Goal: Check status: Check status

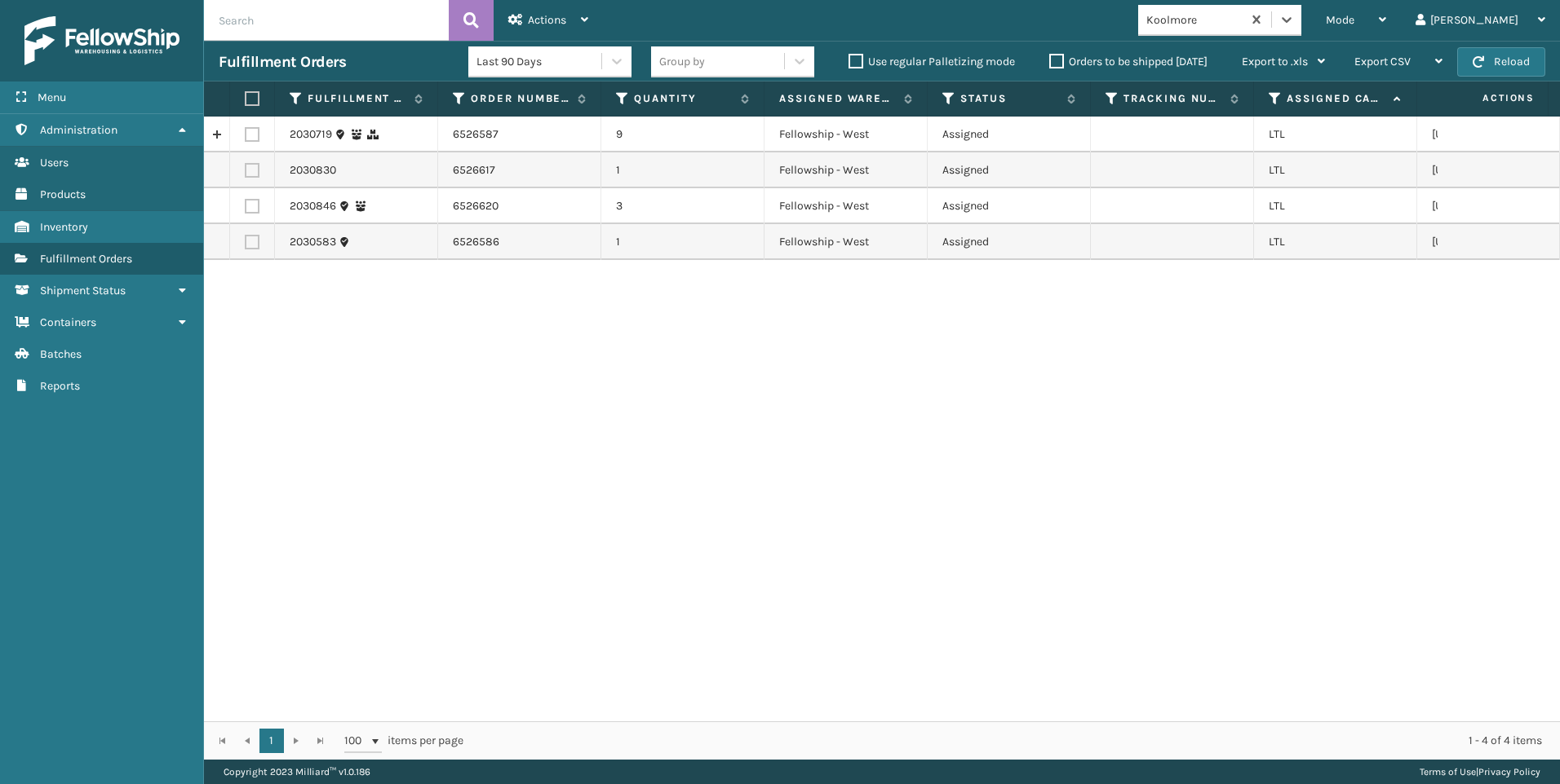
click at [1244, 26] on div "Koolmore" at bounding box center [1195, 20] width 97 height 17
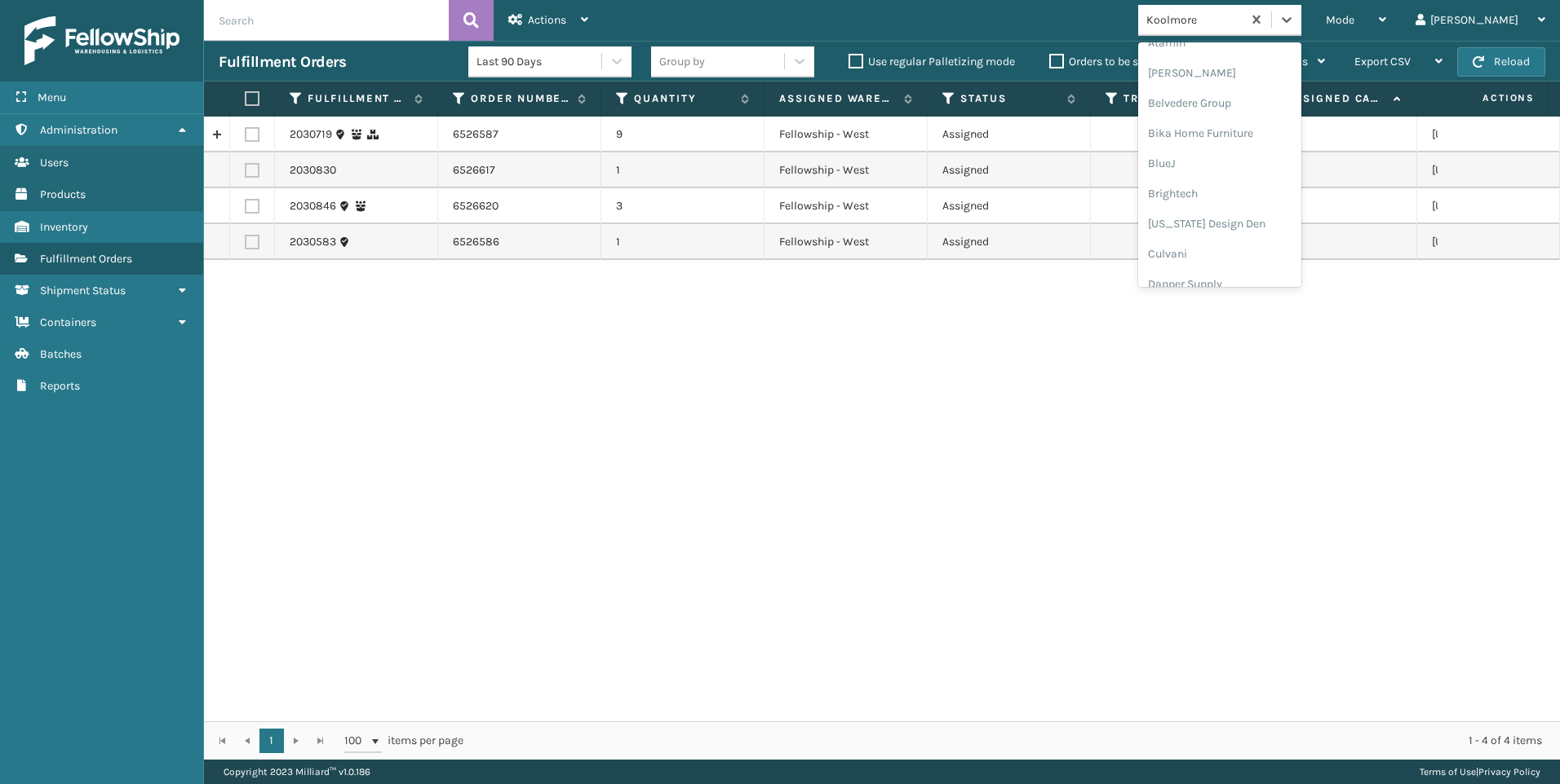
scroll to position [163, 0]
click at [1235, 201] on div "Dapper Supply" at bounding box center [1219, 200] width 163 height 30
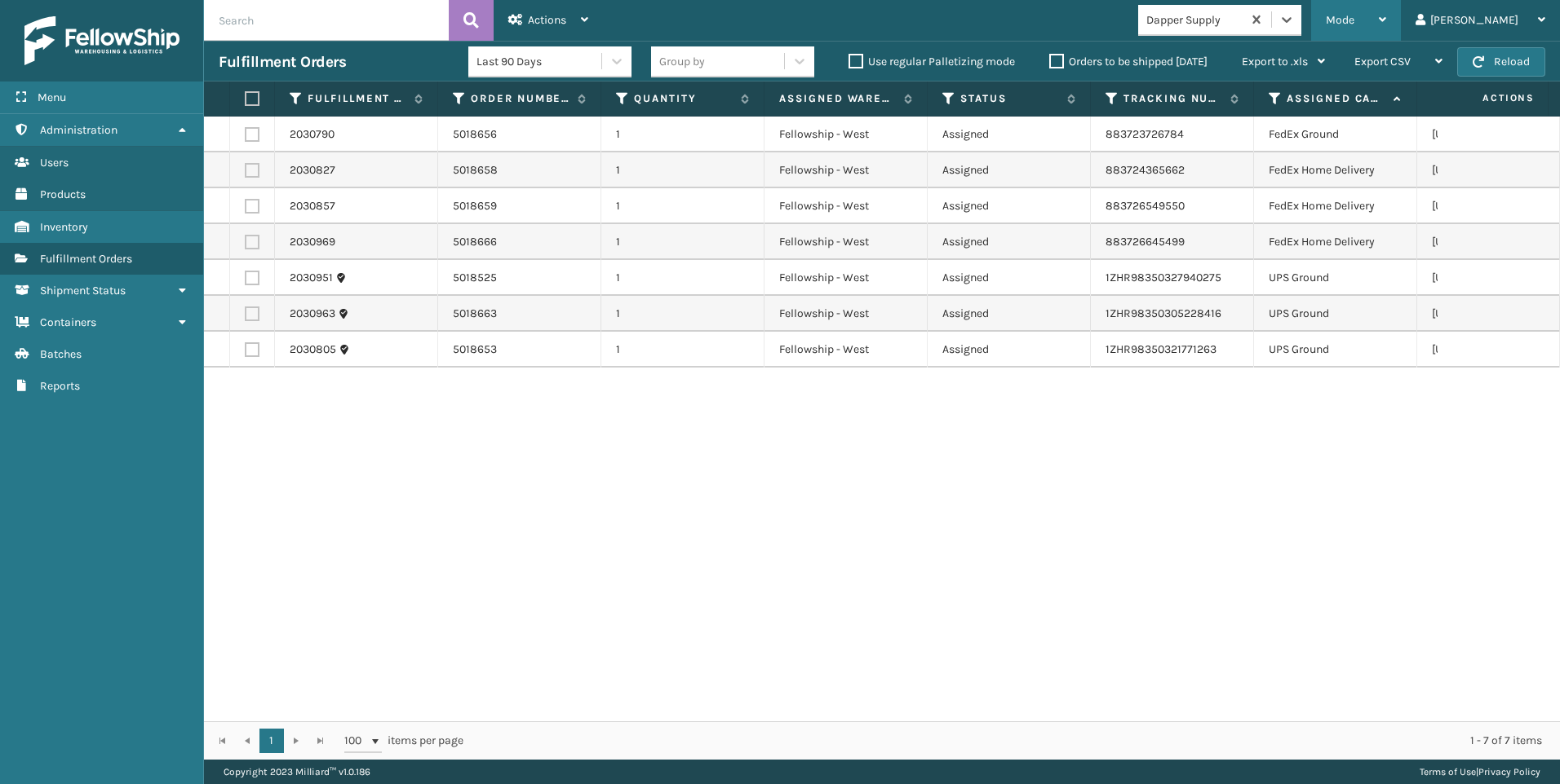
click at [1392, 22] on div "Mode Regular Mode Picking Mode Labeling Mode Exit Scan Mode" at bounding box center [1356, 20] width 90 height 41
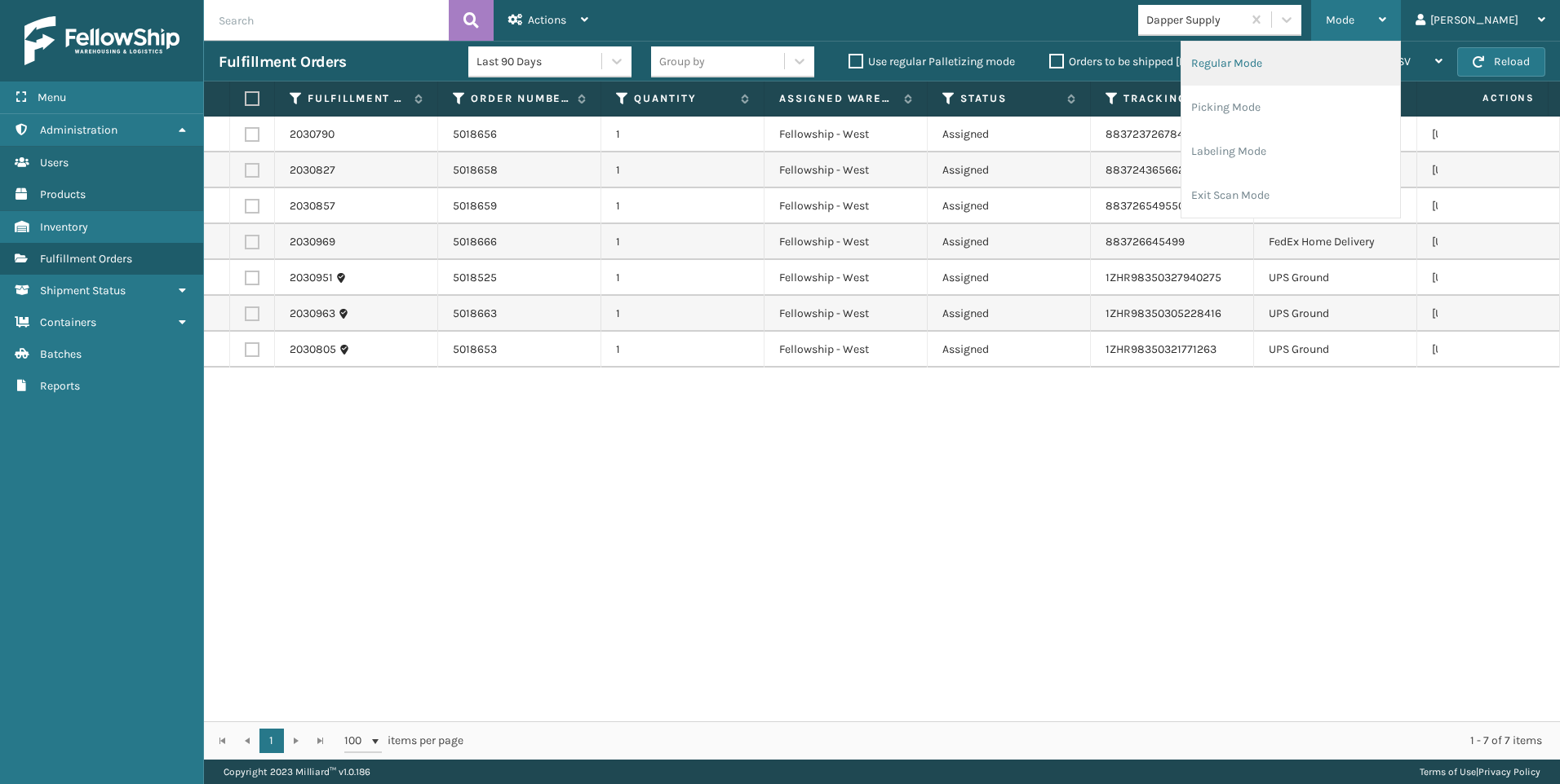
click at [1319, 62] on li "Regular Mode" at bounding box center [1290, 63] width 218 height 44
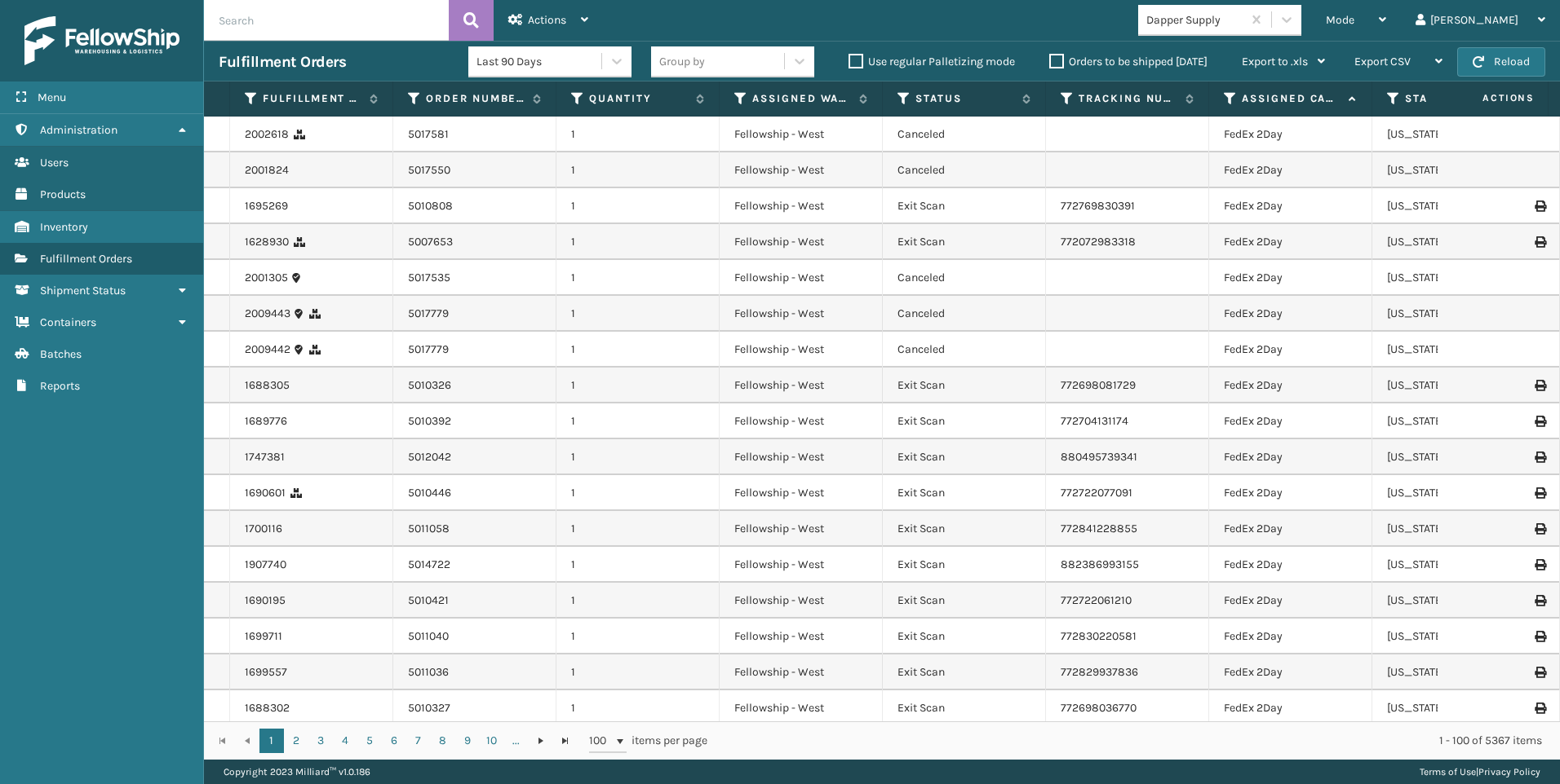
click at [332, 24] on input "text" at bounding box center [326, 20] width 245 height 41
click at [352, 22] on input "text" at bounding box center [326, 20] width 245 height 41
type input "5018060"
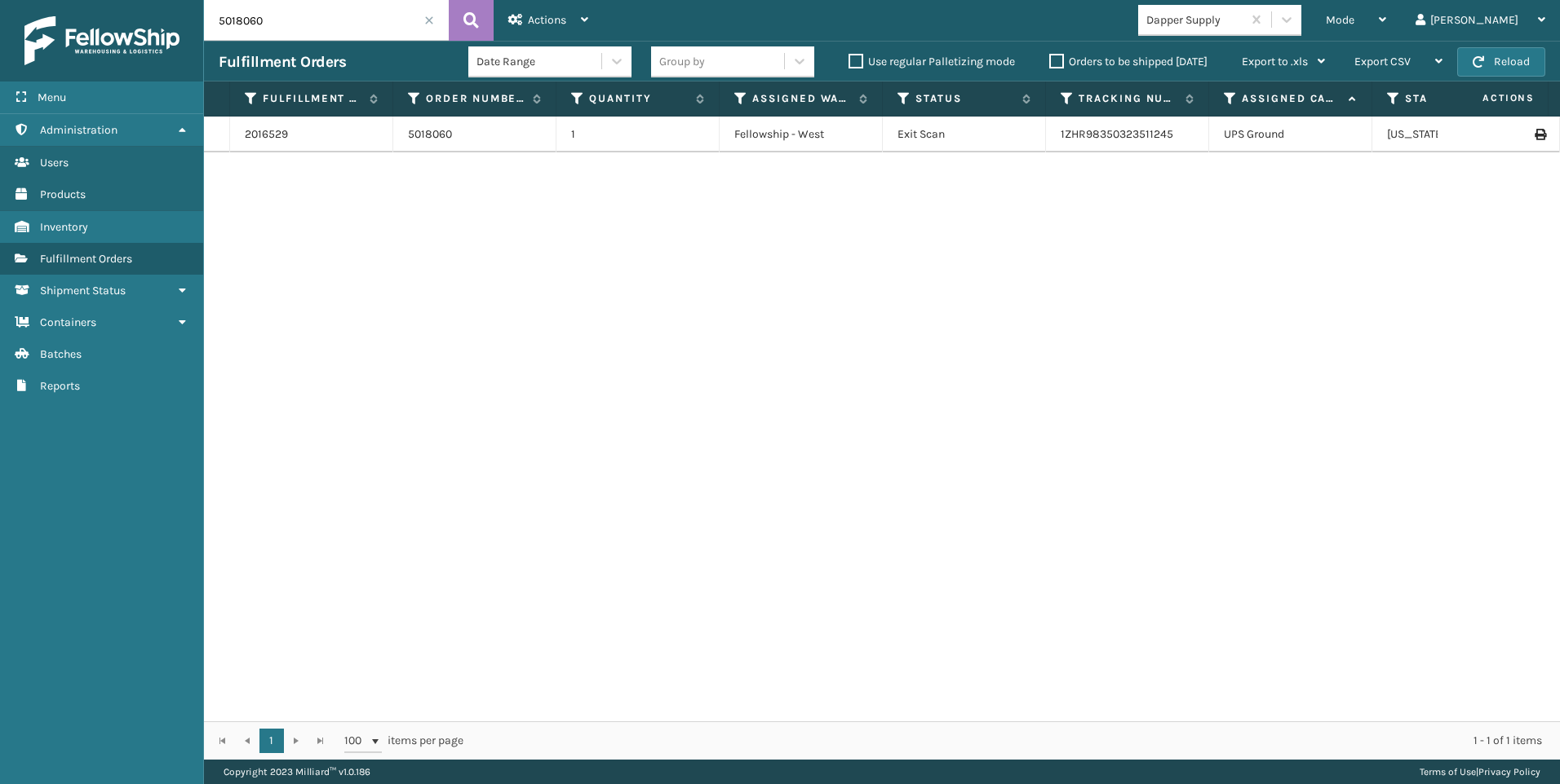
click at [1104, 142] on td "1ZHR98350323511245" at bounding box center [1127, 135] width 163 height 36
click at [1106, 139] on link "1ZHR98350323511245" at bounding box center [1117, 135] width 112 height 14
